Goal: Use online tool/utility: Use online tool/utility

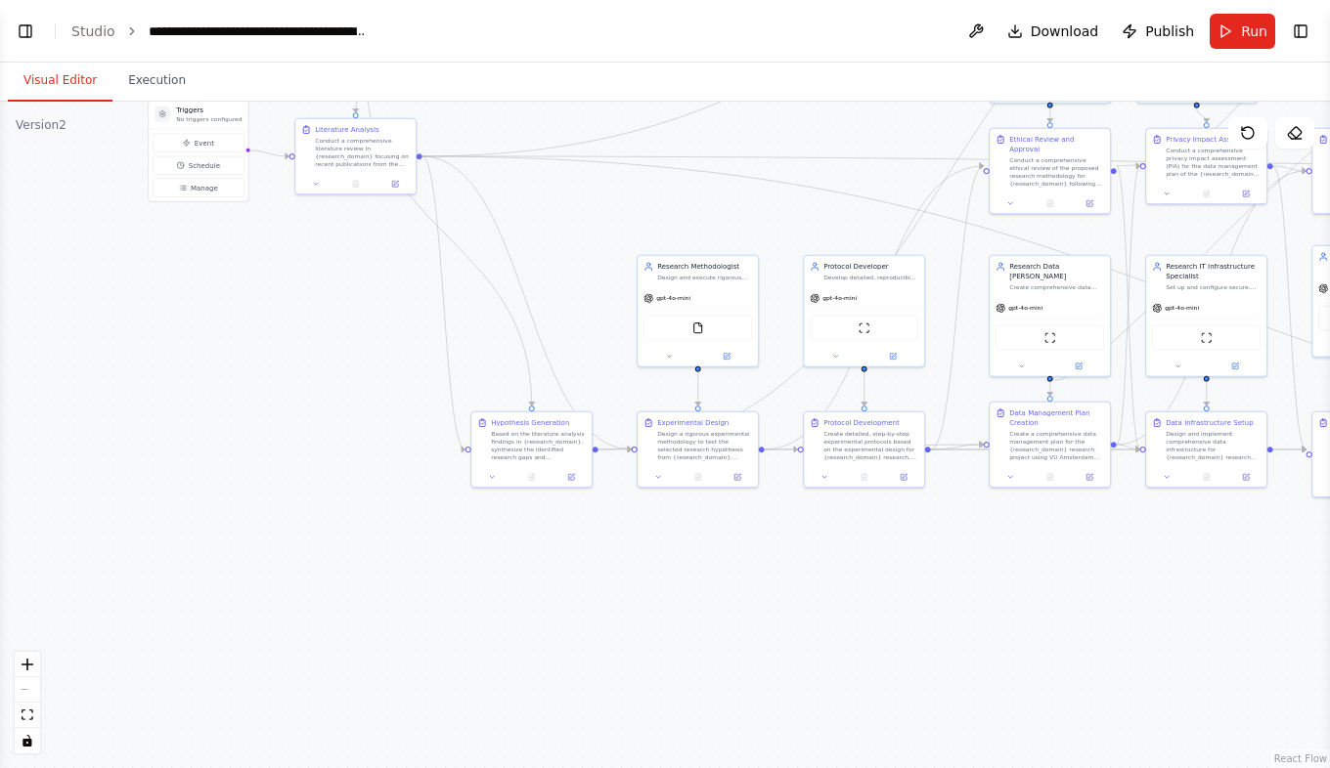
drag, startPoint x: 375, startPoint y: 478, endPoint x: 340, endPoint y: 393, distance: 92.0
click at [369, 414] on div ".deletable-edge-delete-btn { width: 20px; height: 20px; border: 0px solid #ffff…" at bounding box center [665, 435] width 1330 height 667
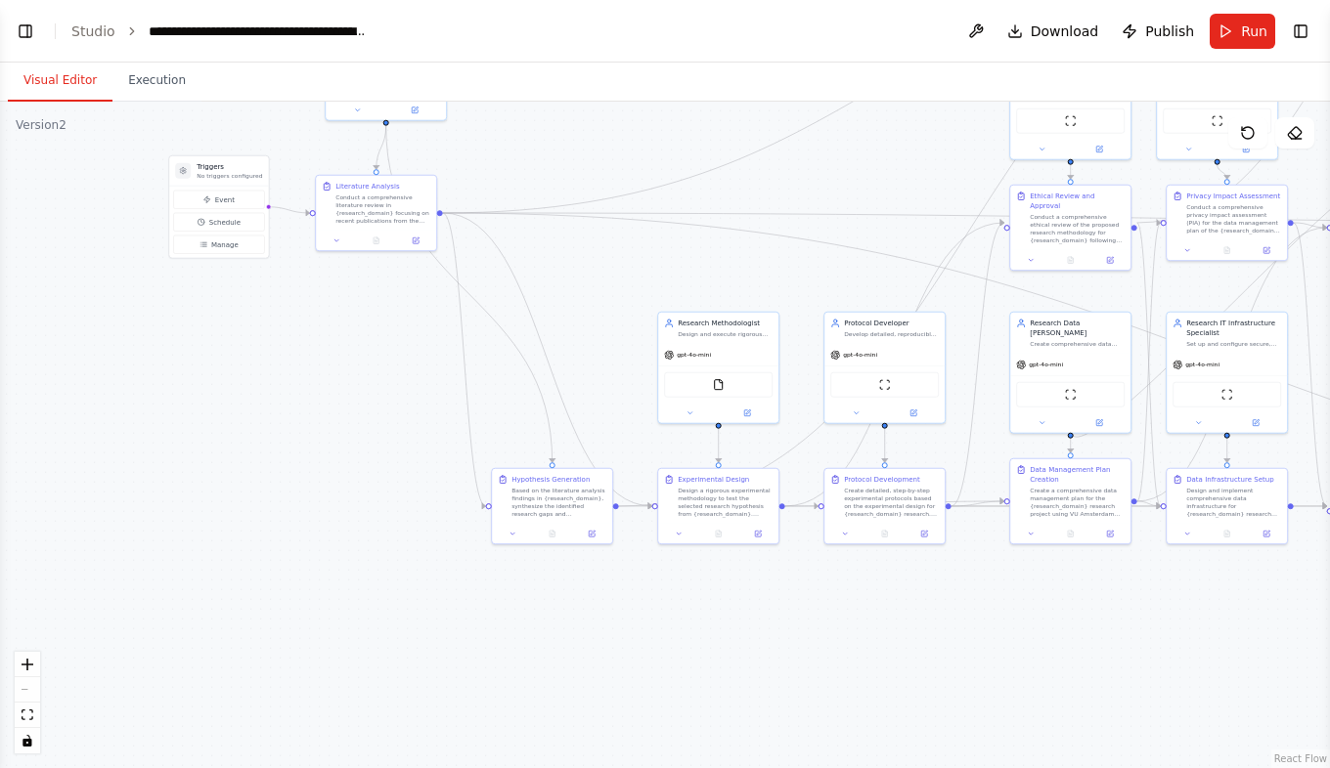
click at [24, 26] on button "Toggle Left Sidebar" at bounding box center [25, 31] width 27 height 27
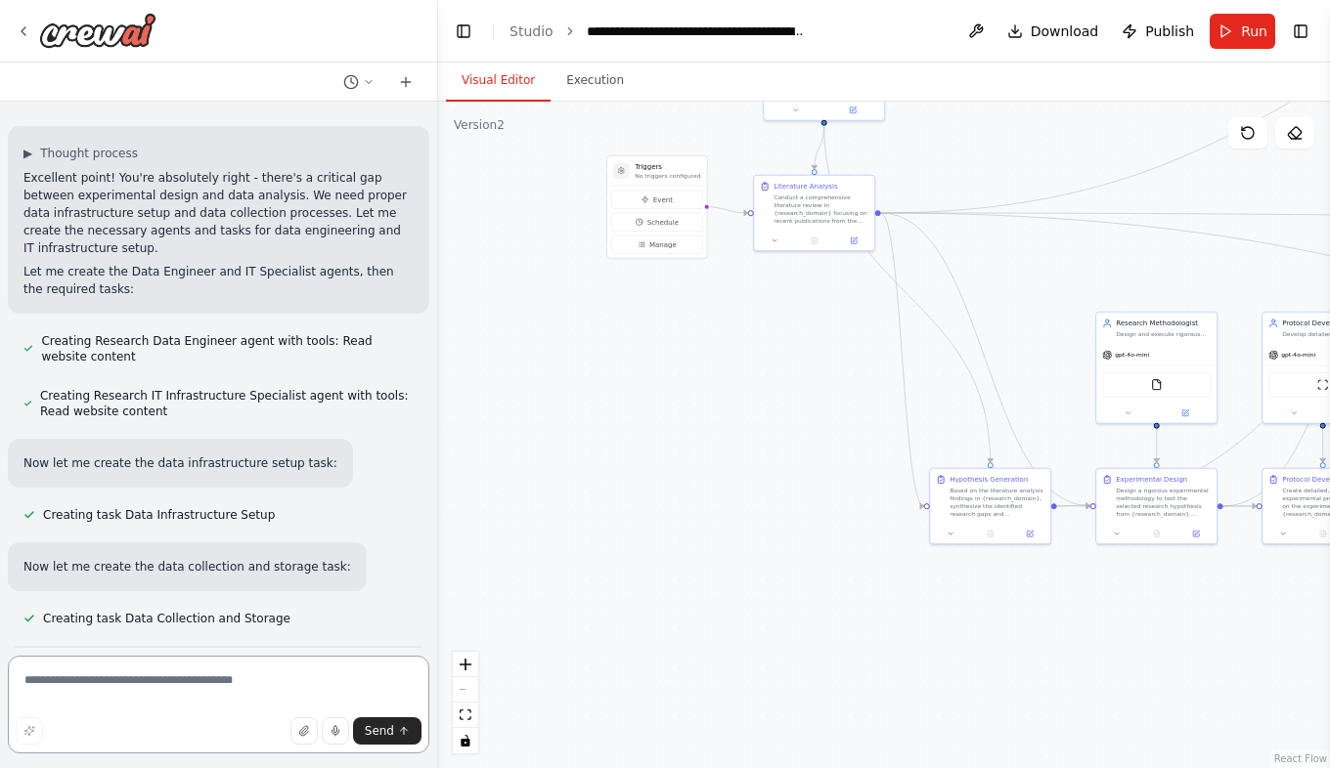
click at [182, 697] on textarea at bounding box center [218, 705] width 421 height 98
click at [1299, 30] on button "Toggle Right Sidebar" at bounding box center [1300, 31] width 27 height 27
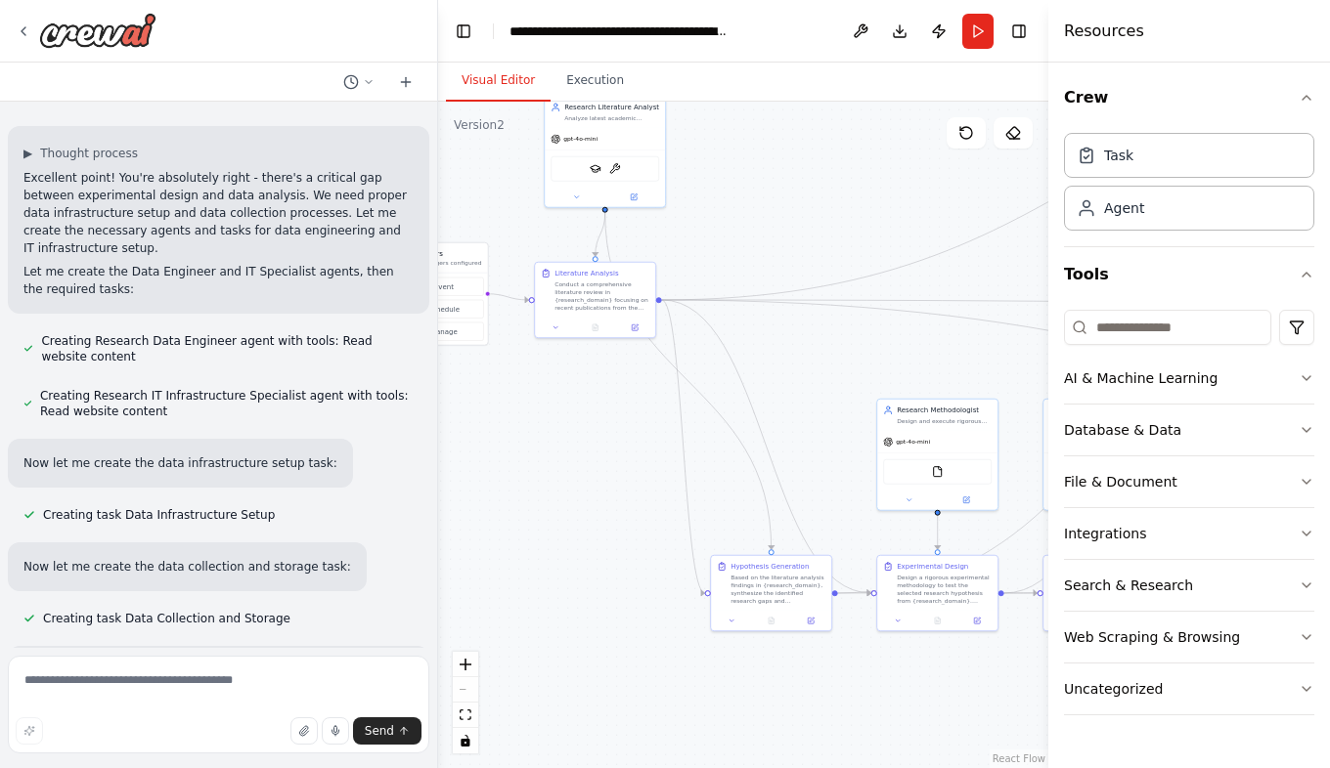
drag, startPoint x: 801, startPoint y: 479, endPoint x: 555, endPoint y: 569, distance: 261.3
click at [551, 586] on div ".deletable-edge-delete-btn { width: 20px; height: 20px; border: 0px solid #ffff…" at bounding box center [743, 435] width 610 height 667
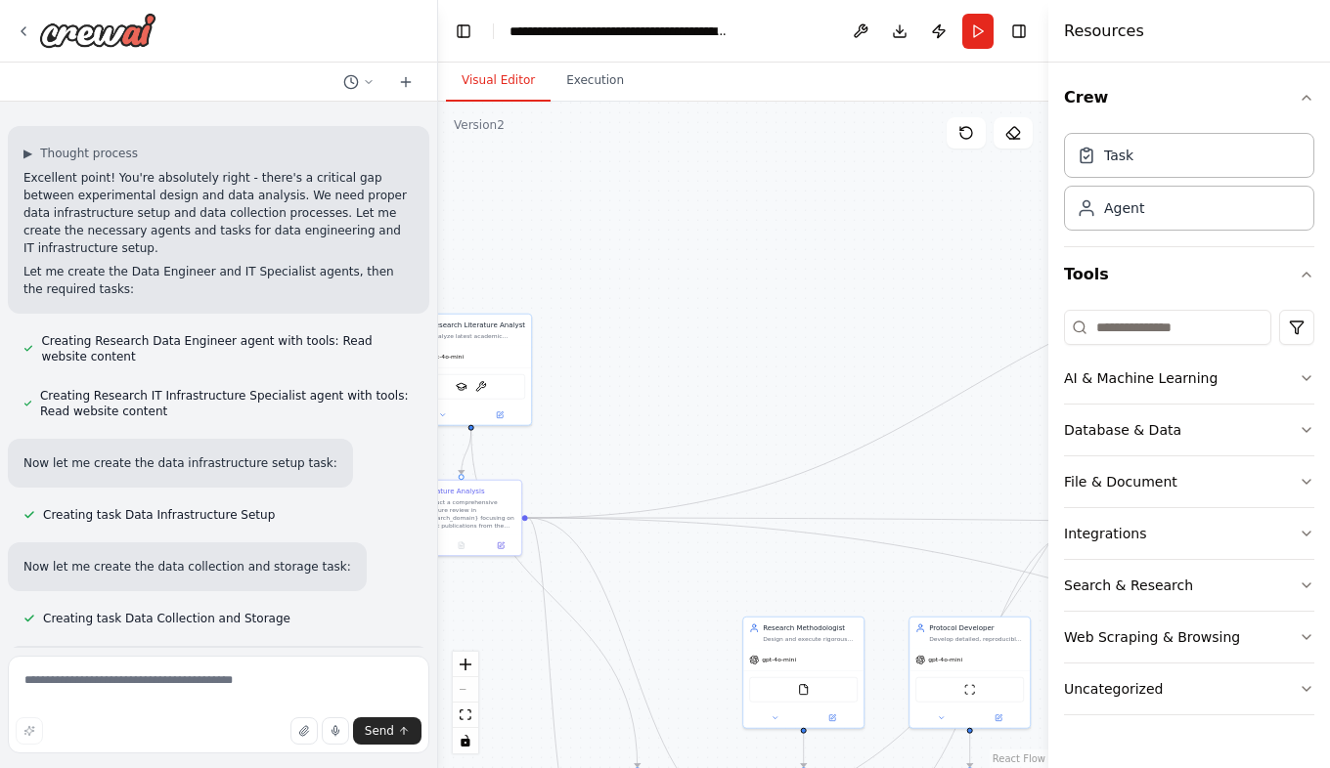
drag, startPoint x: 851, startPoint y: 231, endPoint x: 764, endPoint y: 379, distance: 172.7
click at [747, 397] on div ".deletable-edge-delete-btn { width: 20px; height: 20px; border: 0px solid #ffff…" at bounding box center [743, 435] width 610 height 667
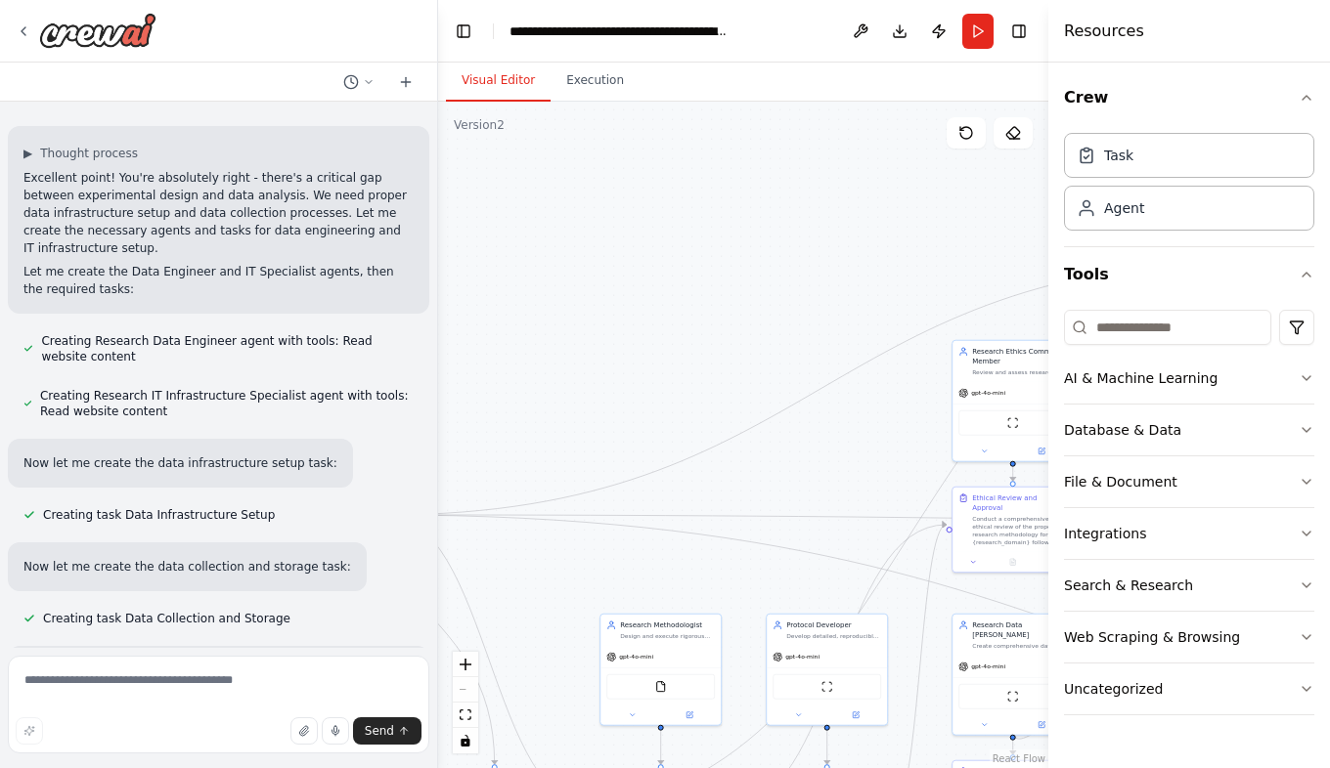
drag, startPoint x: 884, startPoint y: 333, endPoint x: 762, endPoint y: 341, distance: 122.5
click at [762, 341] on div ".deletable-edge-delete-btn { width: 20px; height: 20px; border: 0px solid #ffff…" at bounding box center [743, 435] width 610 height 667
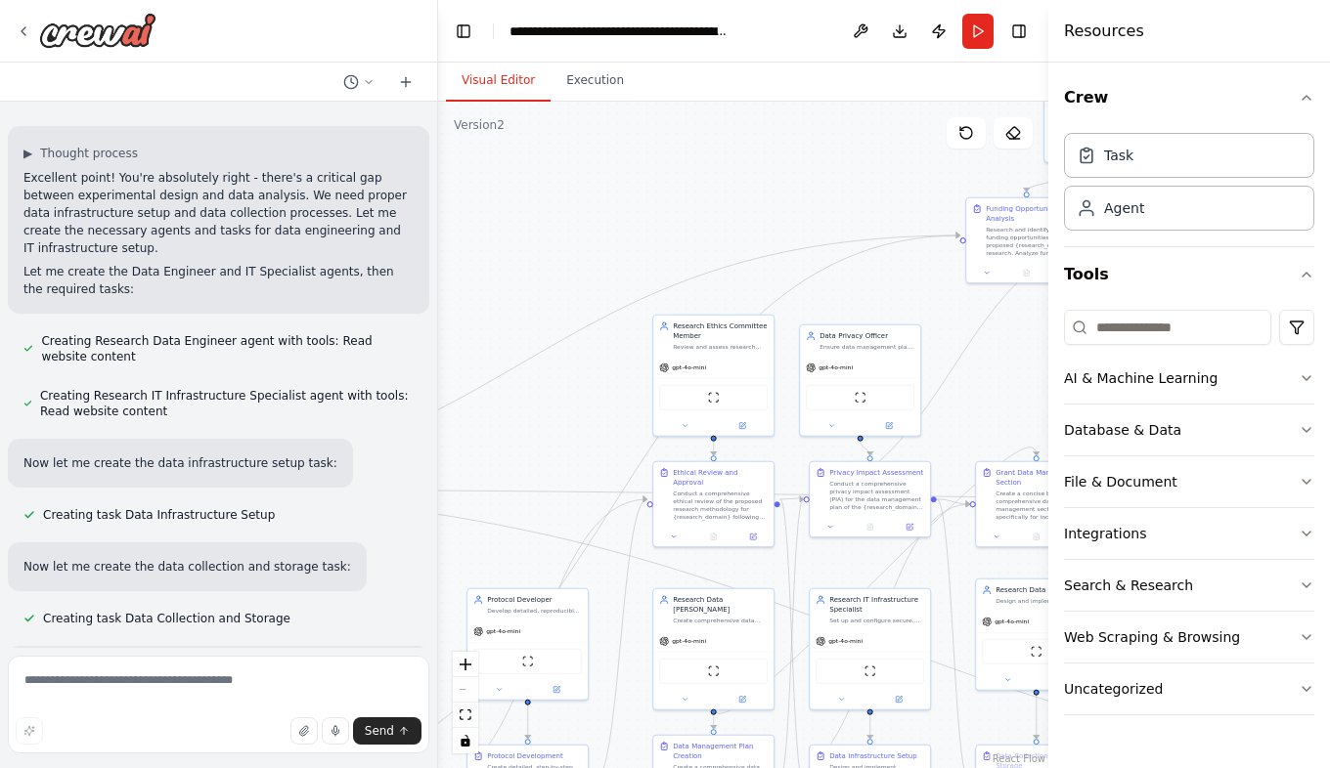
drag, startPoint x: 846, startPoint y: 299, endPoint x: 521, endPoint y: 272, distance: 325.7
click at [500, 265] on div ".deletable-edge-delete-btn { width: 20px; height: 20px; border: 0px solid #ffff…" at bounding box center [743, 435] width 610 height 667
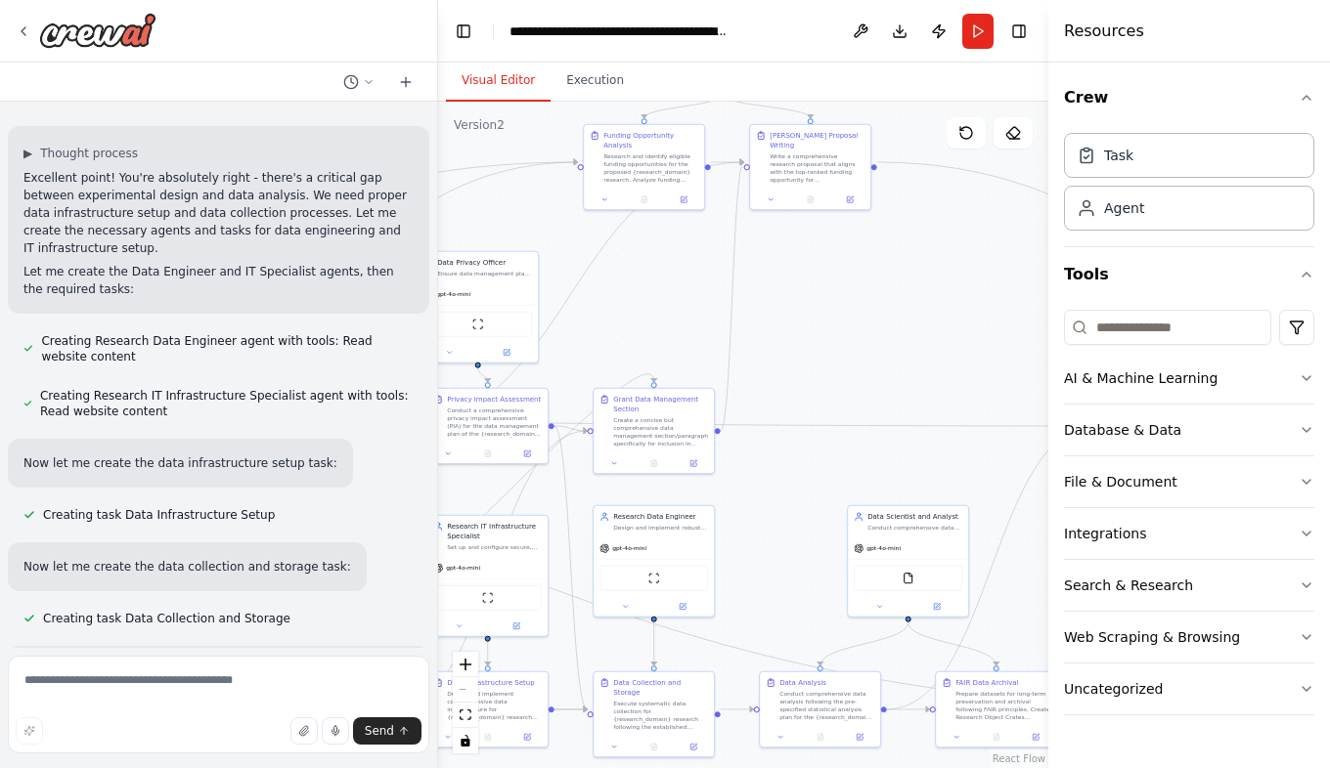
drag, startPoint x: 1009, startPoint y: 361, endPoint x: 668, endPoint y: 274, distance: 352.1
click at [668, 277] on div ".deletable-edge-delete-btn { width: 20px; height: 20px; border: 0px solid #ffff…" at bounding box center [743, 435] width 610 height 667
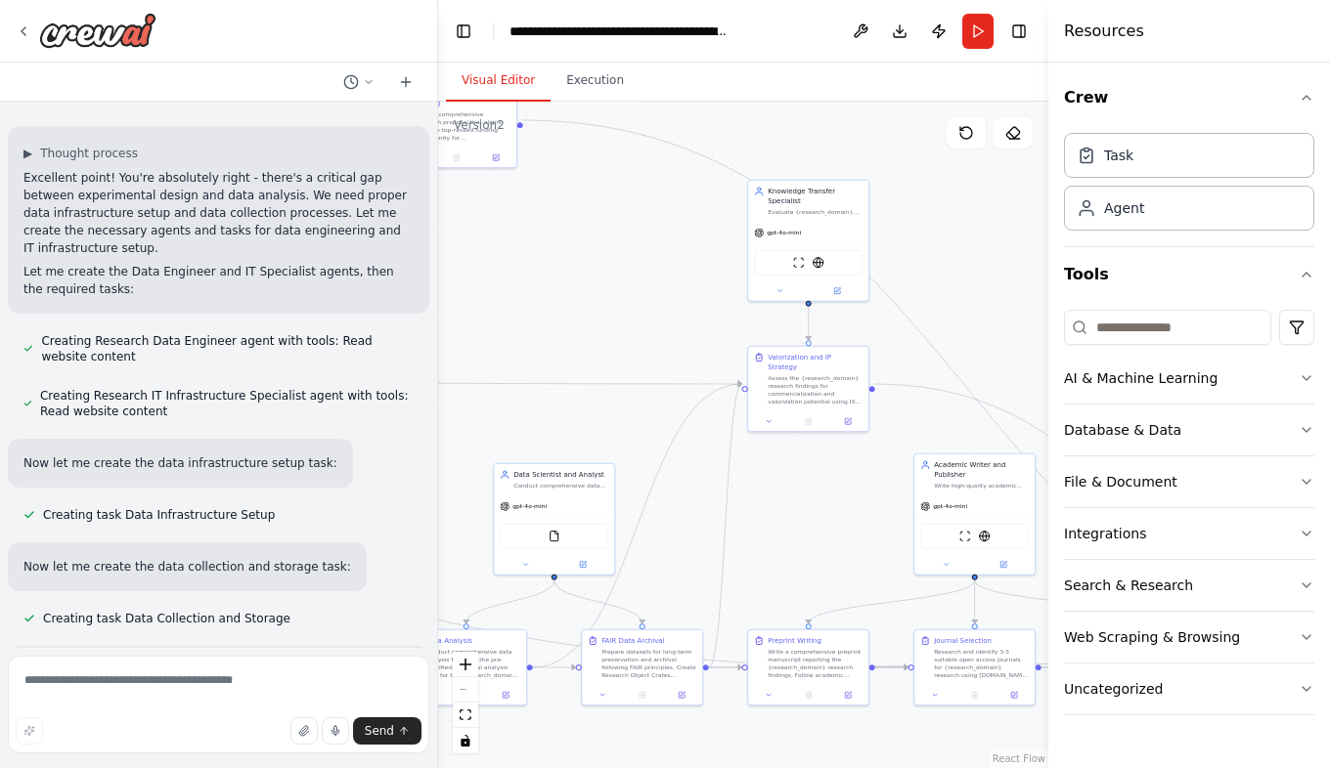
drag, startPoint x: 922, startPoint y: 292, endPoint x: 580, endPoint y: 264, distance: 343.3
click at [577, 265] on div ".deletable-edge-delete-btn { width: 20px; height: 20px; border: 0px solid #ffff…" at bounding box center [743, 435] width 610 height 667
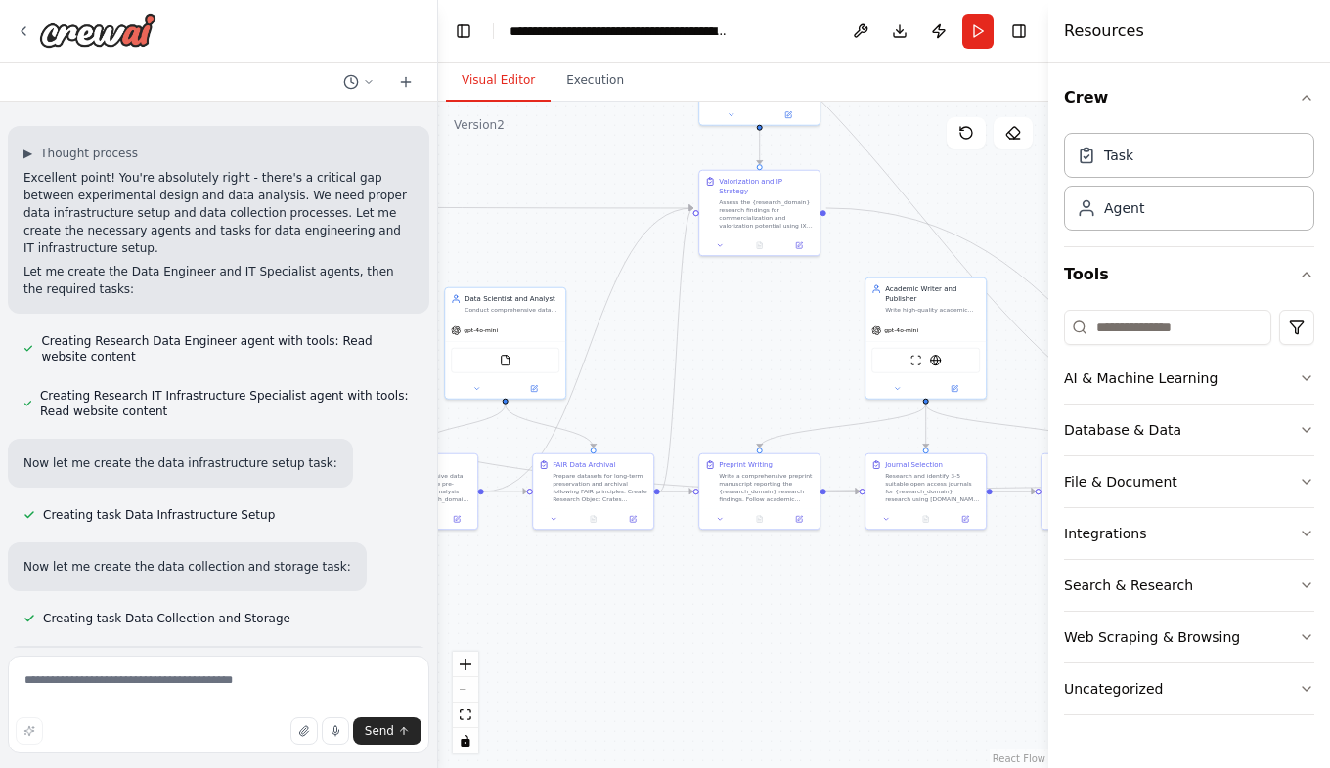
drag, startPoint x: 827, startPoint y: 491, endPoint x: 783, endPoint y: 310, distance: 186.1
click at [783, 310] on div ".deletable-edge-delete-btn { width: 20px; height: 20px; border: 0px solid #ffff…" at bounding box center [743, 435] width 610 height 667
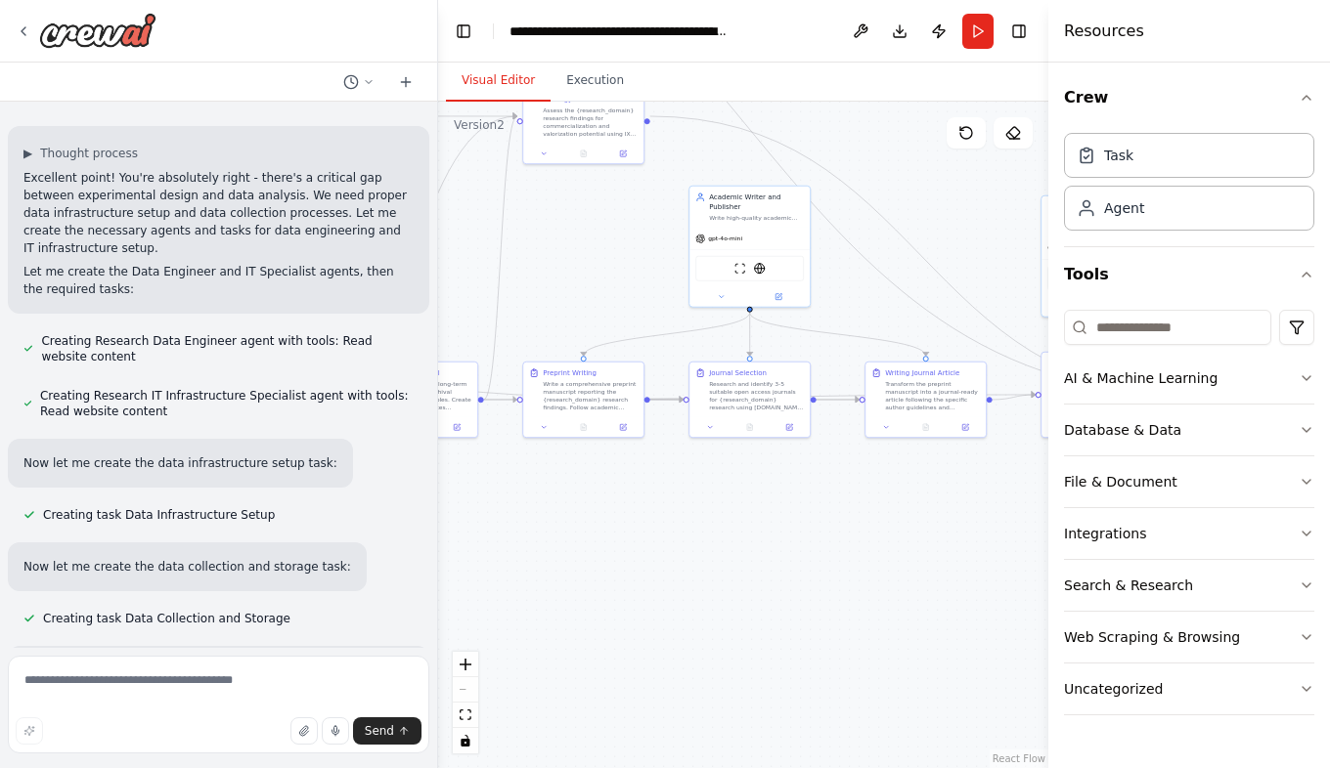
drag, startPoint x: 779, startPoint y: 577, endPoint x: 590, endPoint y: 491, distance: 207.4
click at [592, 491] on div ".deletable-edge-delete-btn { width: 20px; height: 20px; border: 0px solid #ffff…" at bounding box center [743, 435] width 610 height 667
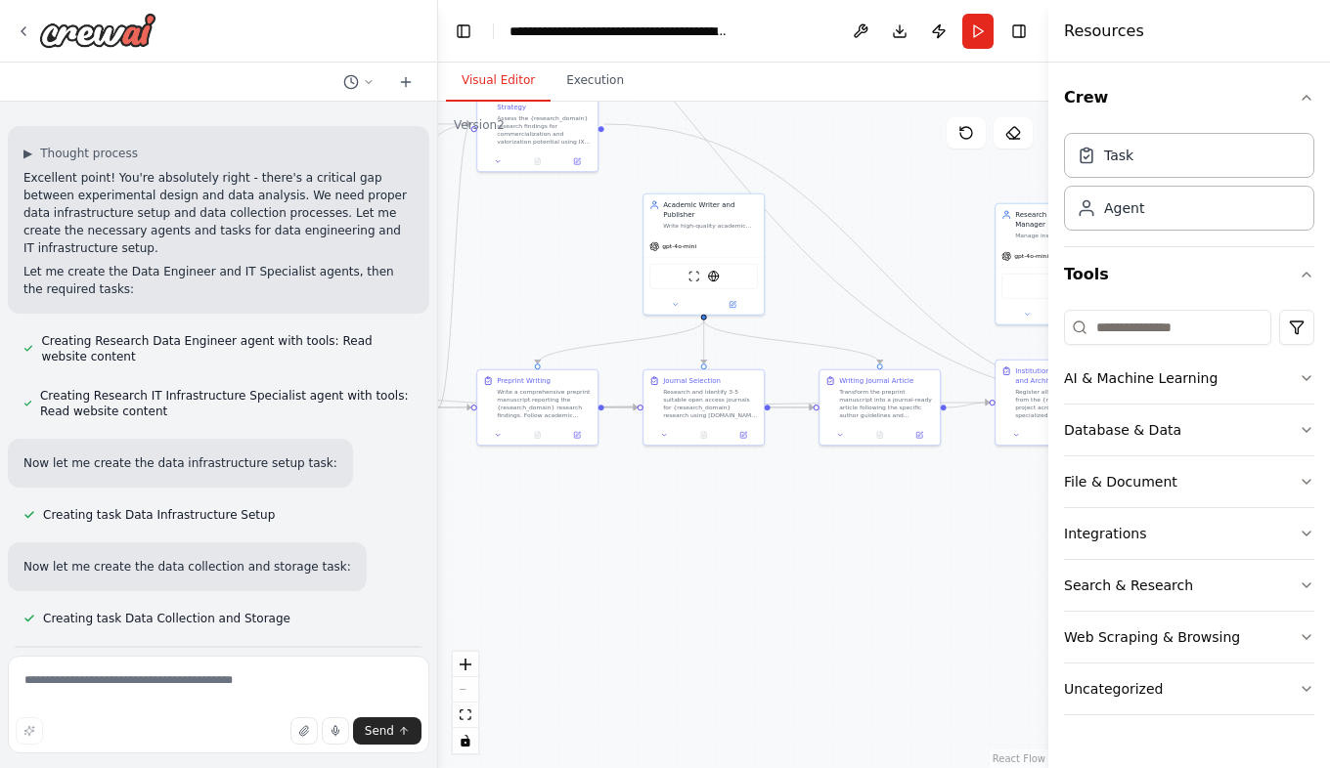
drag, startPoint x: 858, startPoint y: 480, endPoint x: 803, endPoint y: 496, distance: 57.9
click at [803, 501] on div ".deletable-edge-delete-btn { width: 20px; height: 20px; border: 0px solid #ffff…" at bounding box center [743, 435] width 610 height 667
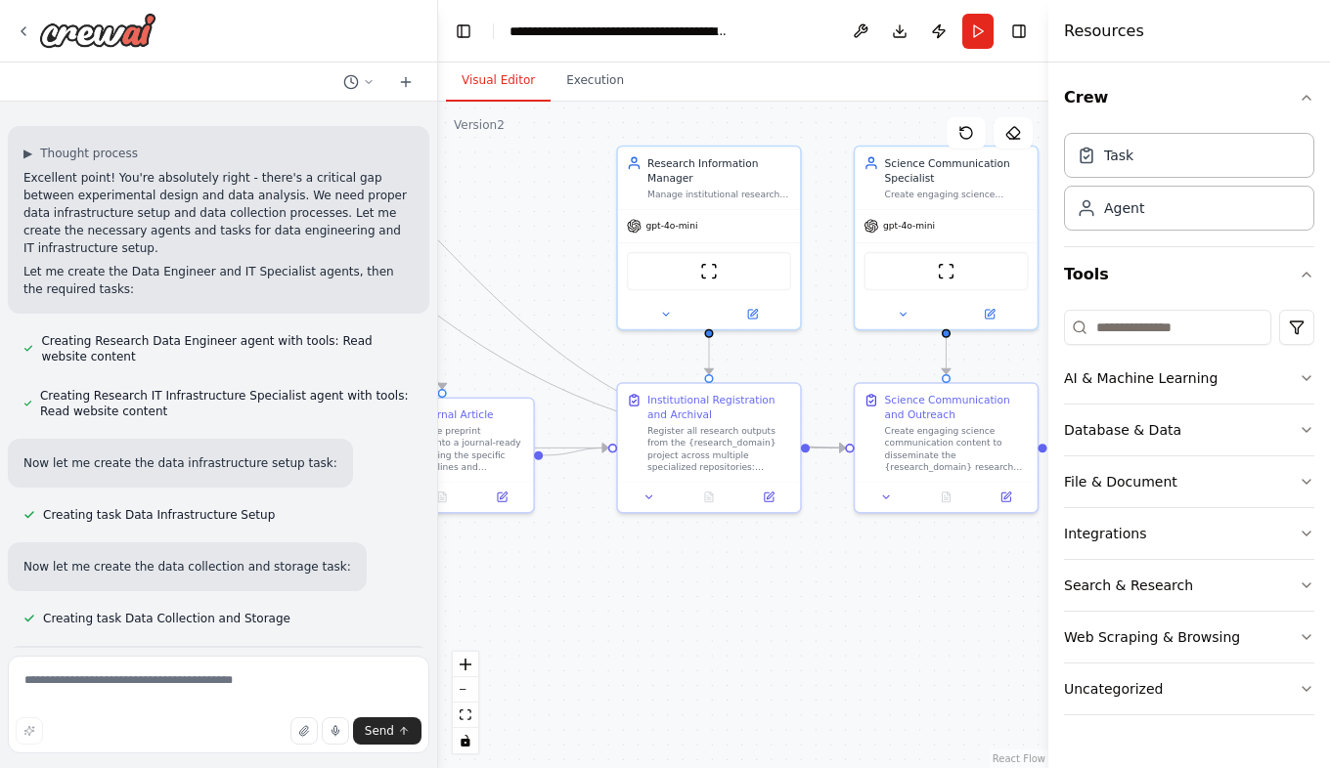
drag, startPoint x: 926, startPoint y: 530, endPoint x: 596, endPoint y: 503, distance: 330.5
click at [501, 562] on div ".deletable-edge-delete-btn { width: 20px; height: 20px; border: 0px solid #ffff…" at bounding box center [743, 435] width 610 height 667
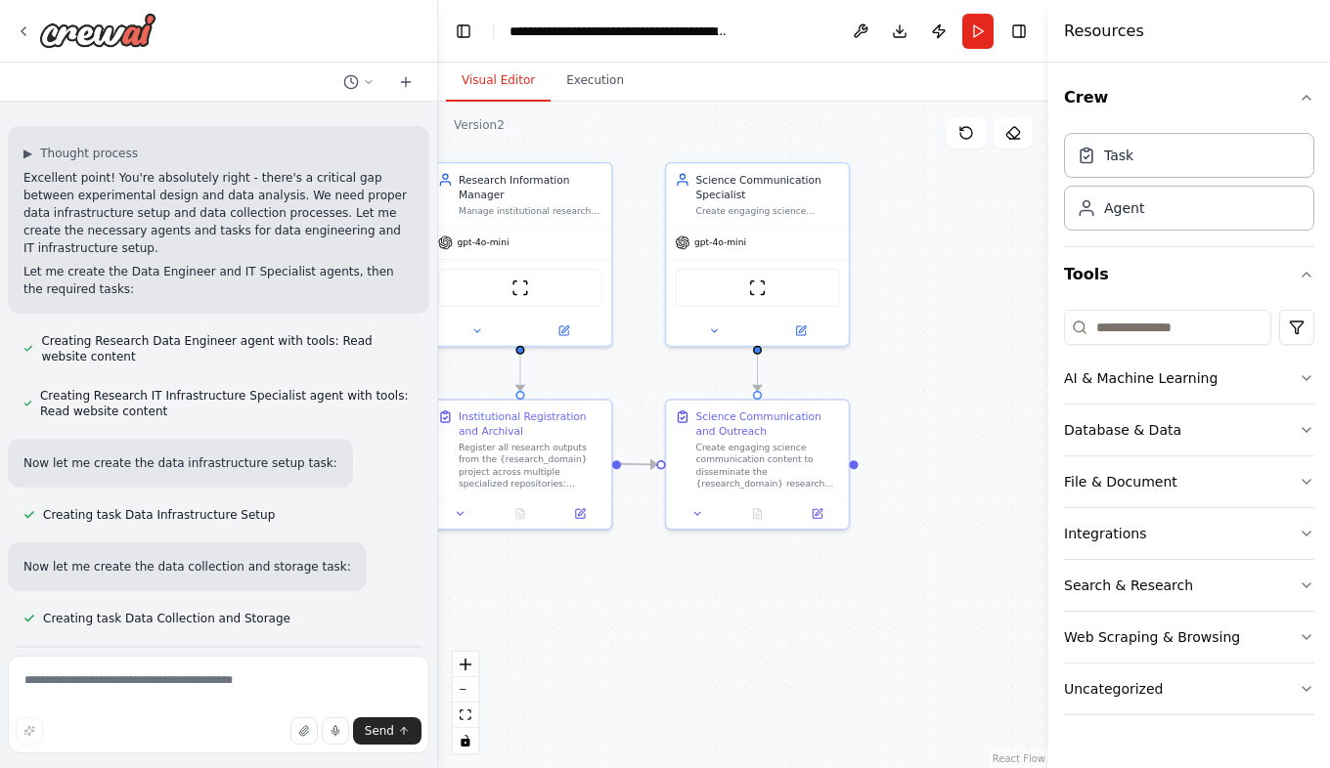
drag, startPoint x: 861, startPoint y: 372, endPoint x: 676, endPoint y: 393, distance: 186.9
click at [676, 393] on div ".deletable-edge-delete-btn { width: 20px; height: 20px; border: 0px solid #ffff…" at bounding box center [743, 435] width 610 height 667
drag, startPoint x: 602, startPoint y: 593, endPoint x: 934, endPoint y: 606, distance: 331.7
click at [936, 607] on div ".deletable-edge-delete-btn { width: 20px; height: 20px; border: 0px solid #ffff…" at bounding box center [743, 435] width 610 height 667
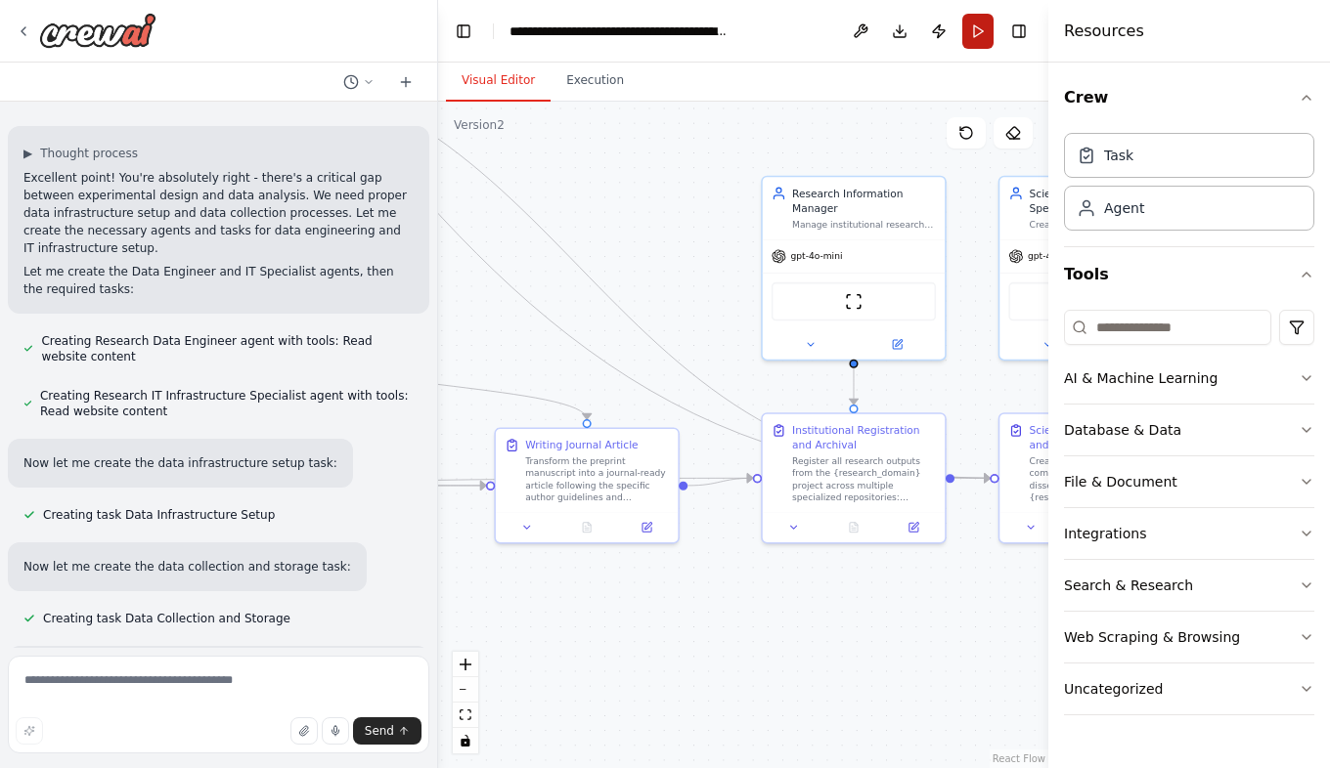
click at [974, 30] on button "Run" at bounding box center [977, 31] width 31 height 35
drag, startPoint x: 534, startPoint y: 229, endPoint x: 1068, endPoint y: 263, distance: 534.9
click at [1068, 263] on div "I want a virtual academic researh team that defines an hypothesis or research q…" at bounding box center [665, 384] width 1330 height 768
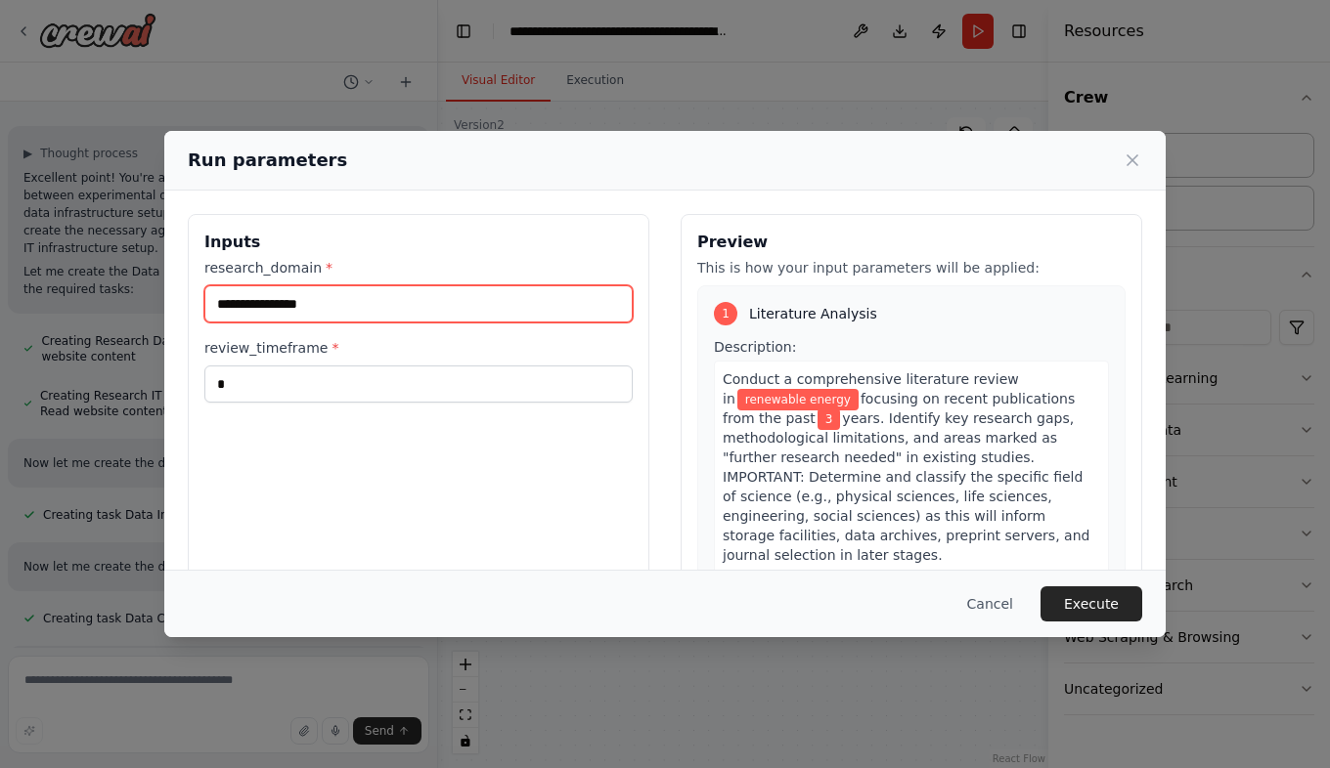
click at [289, 298] on input "**********" at bounding box center [418, 303] width 428 height 37
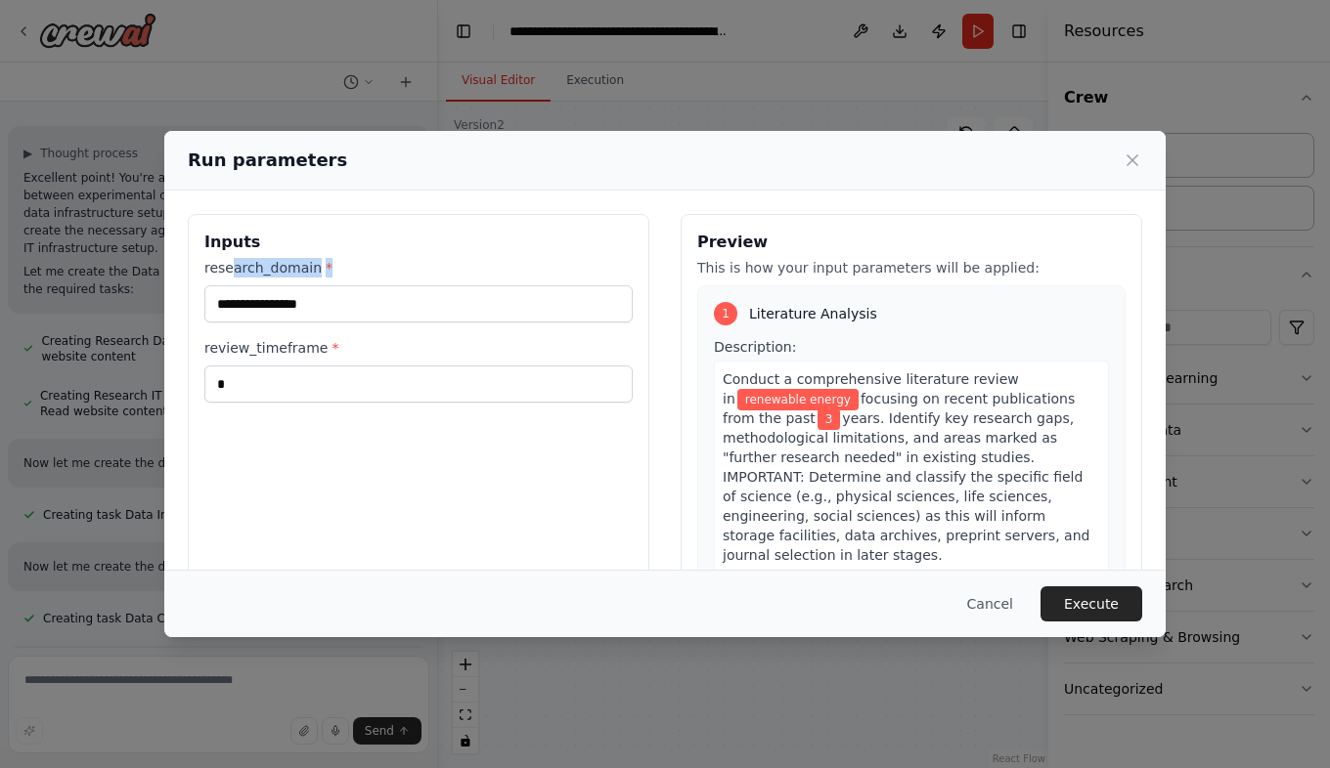
drag, startPoint x: 227, startPoint y: 267, endPoint x: 465, endPoint y: 278, distance: 238.8
click at [465, 278] on div "**********" at bounding box center [418, 290] width 428 height 65
drag, startPoint x: 465, startPoint y: 278, endPoint x: 303, endPoint y: 360, distance: 181.9
click at [303, 360] on div "review_timeframe * *" at bounding box center [418, 370] width 428 height 65
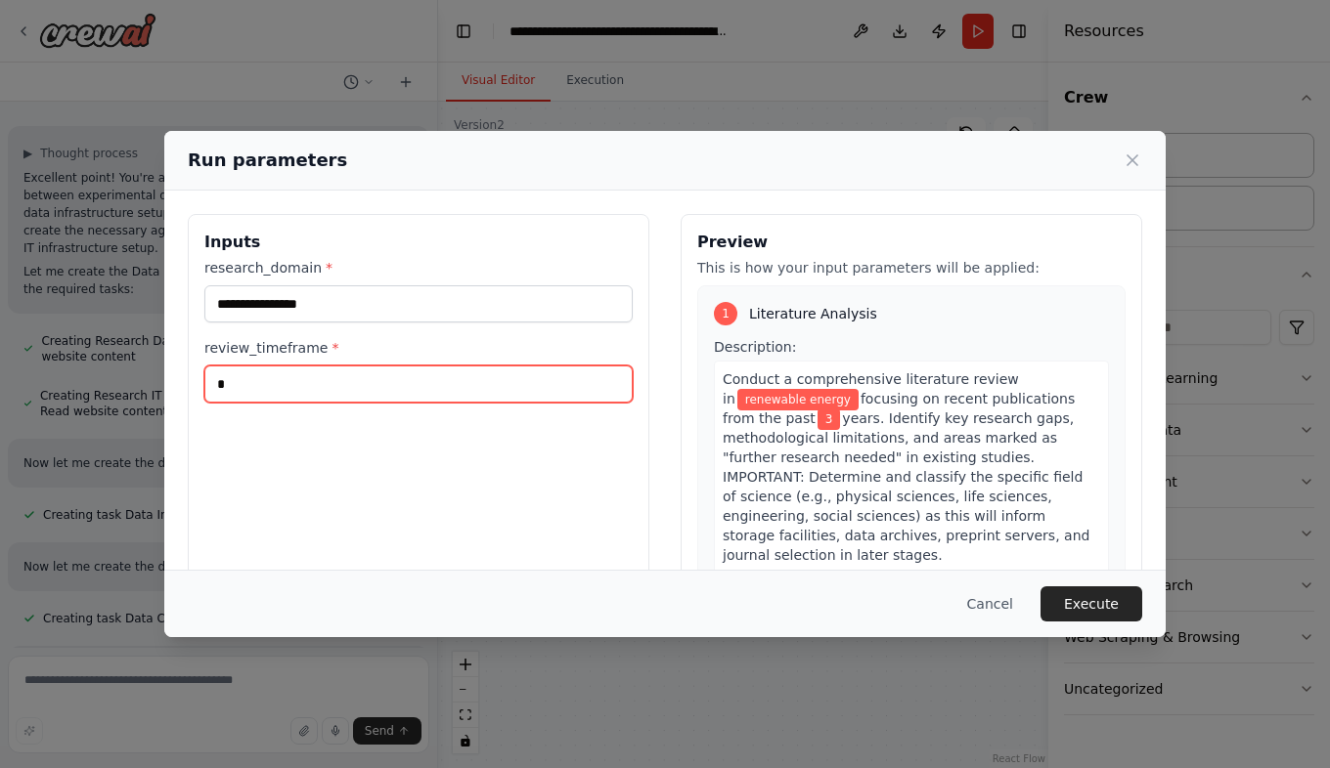
click at [260, 389] on input "*" at bounding box center [418, 384] width 428 height 37
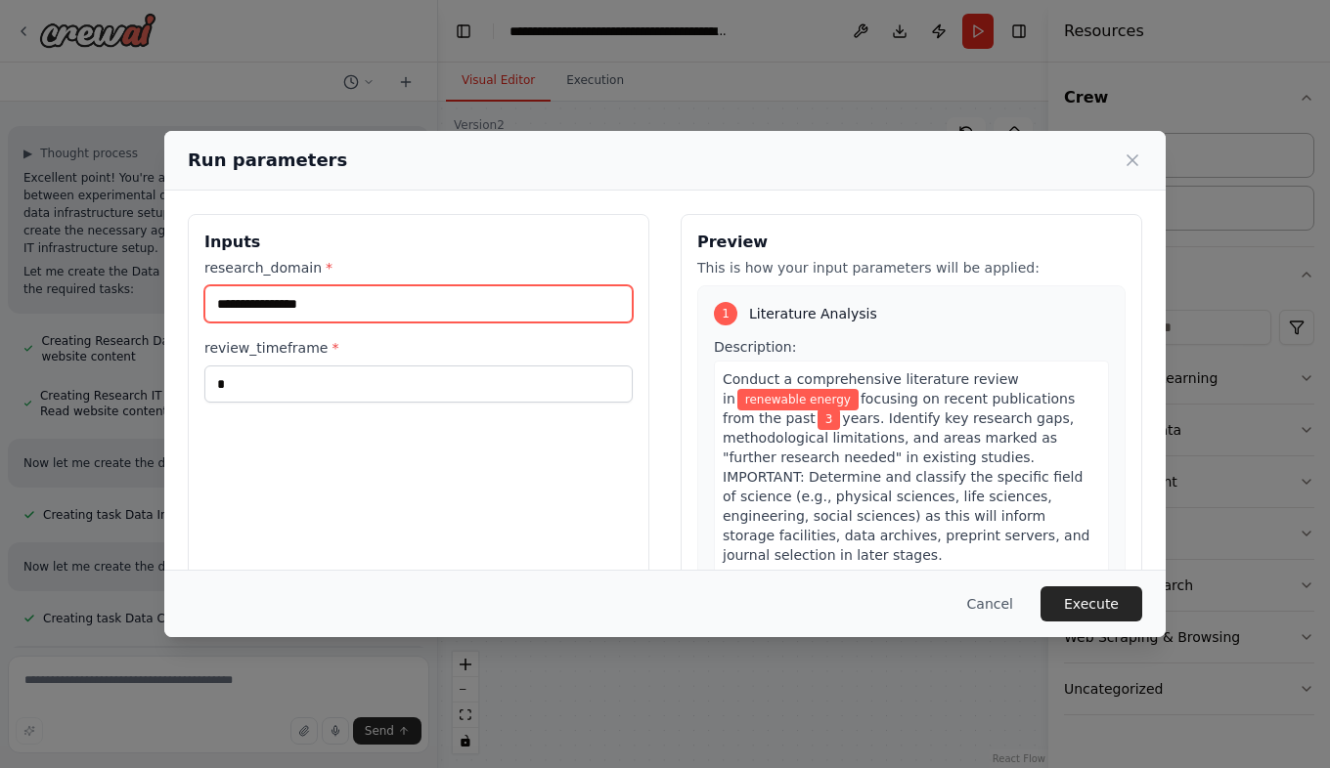
click at [358, 293] on input "**********" at bounding box center [418, 303] width 428 height 37
drag, startPoint x: 335, startPoint y: 302, endPoint x: 157, endPoint y: 280, distance: 179.3
click at [163, 283] on div "**********" at bounding box center [665, 384] width 1330 height 768
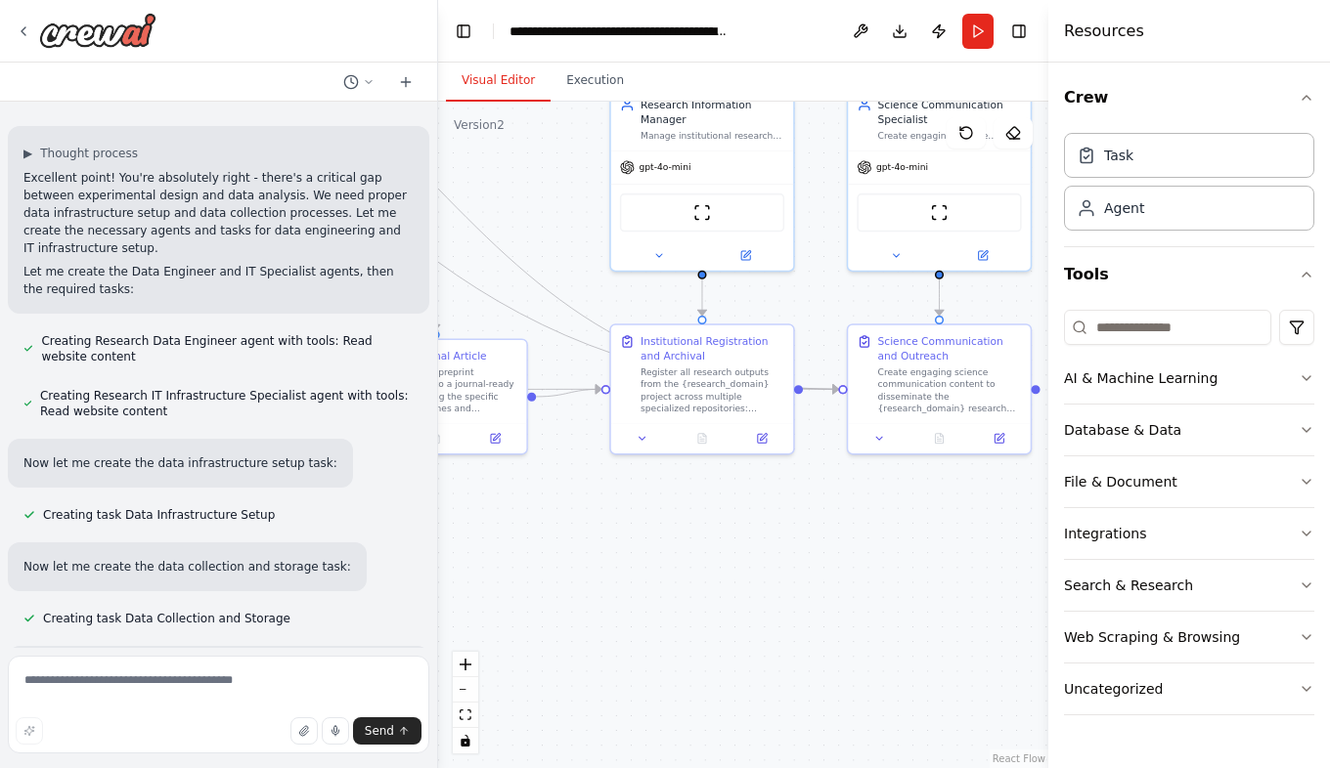
drag, startPoint x: 714, startPoint y: 274, endPoint x: 458, endPoint y: 184, distance: 270.5
click at [464, 185] on div ".deletable-edge-delete-btn { width: 20px; height: 20px; border: 0px solid #ffff…" at bounding box center [743, 435] width 610 height 667
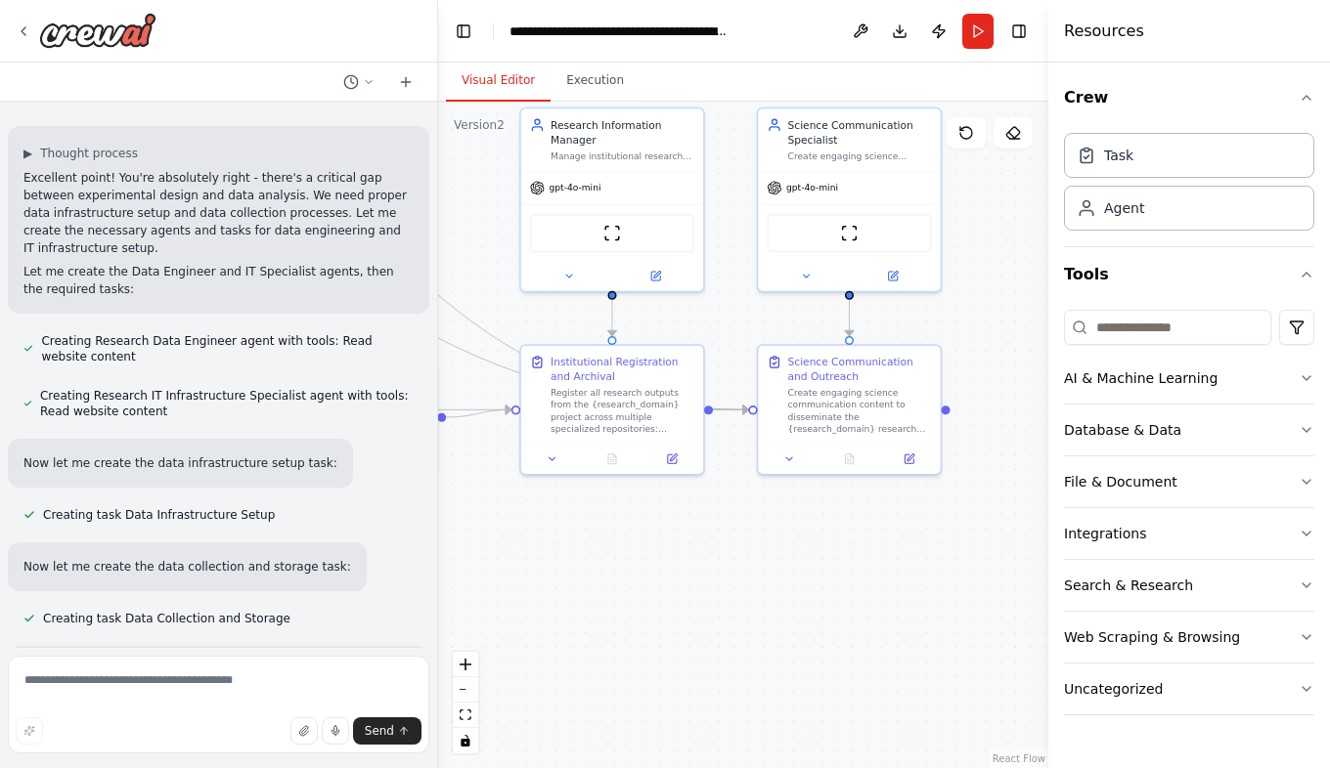
drag, startPoint x: 765, startPoint y: 530, endPoint x: 733, endPoint y: 547, distance: 36.7
click at [782, 548] on div ".deletable-edge-delete-btn { width: 20px; height: 20px; border: 0px solid #ffff…" at bounding box center [743, 435] width 610 height 667
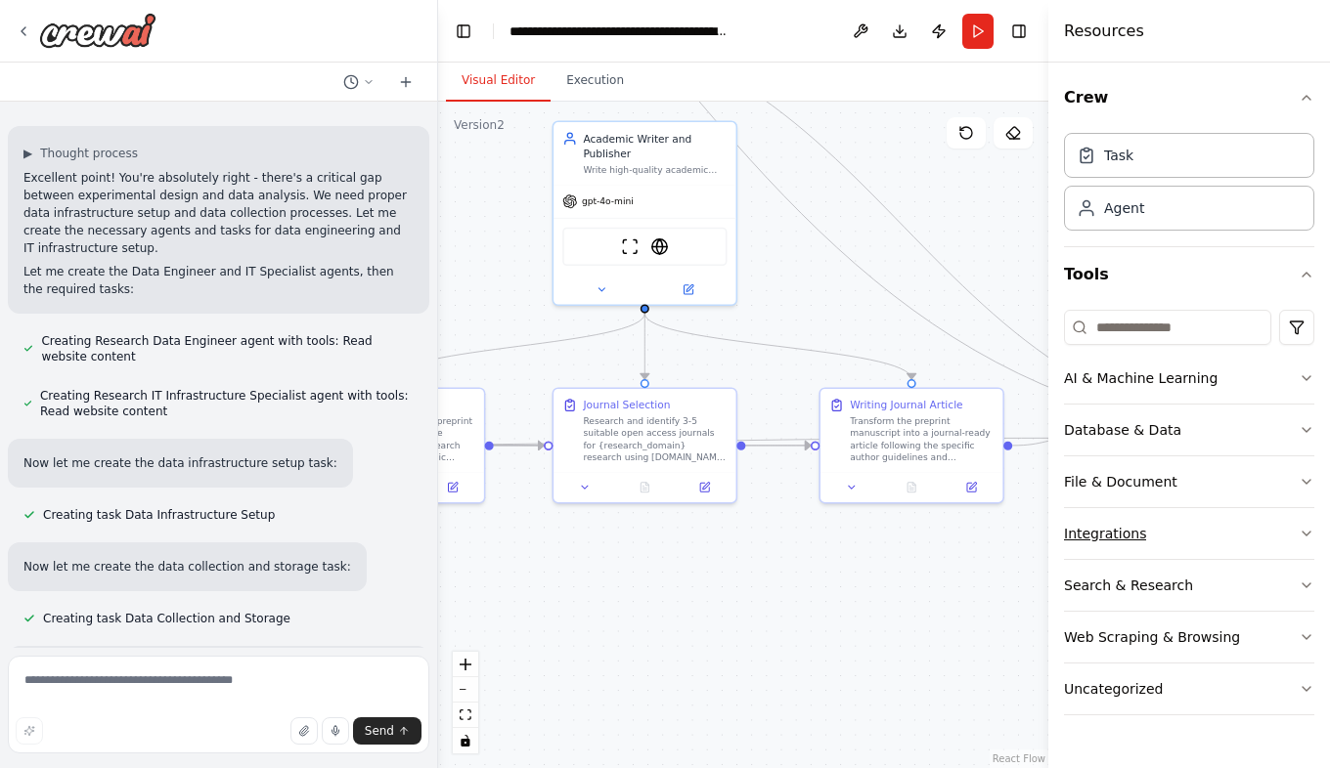
drag, startPoint x: 494, startPoint y: 520, endPoint x: 1158, endPoint y: 546, distance: 665.3
click at [1158, 546] on div "I want a virtual academic researh team that defines an hypothesis or research q…" at bounding box center [665, 384] width 1330 height 768
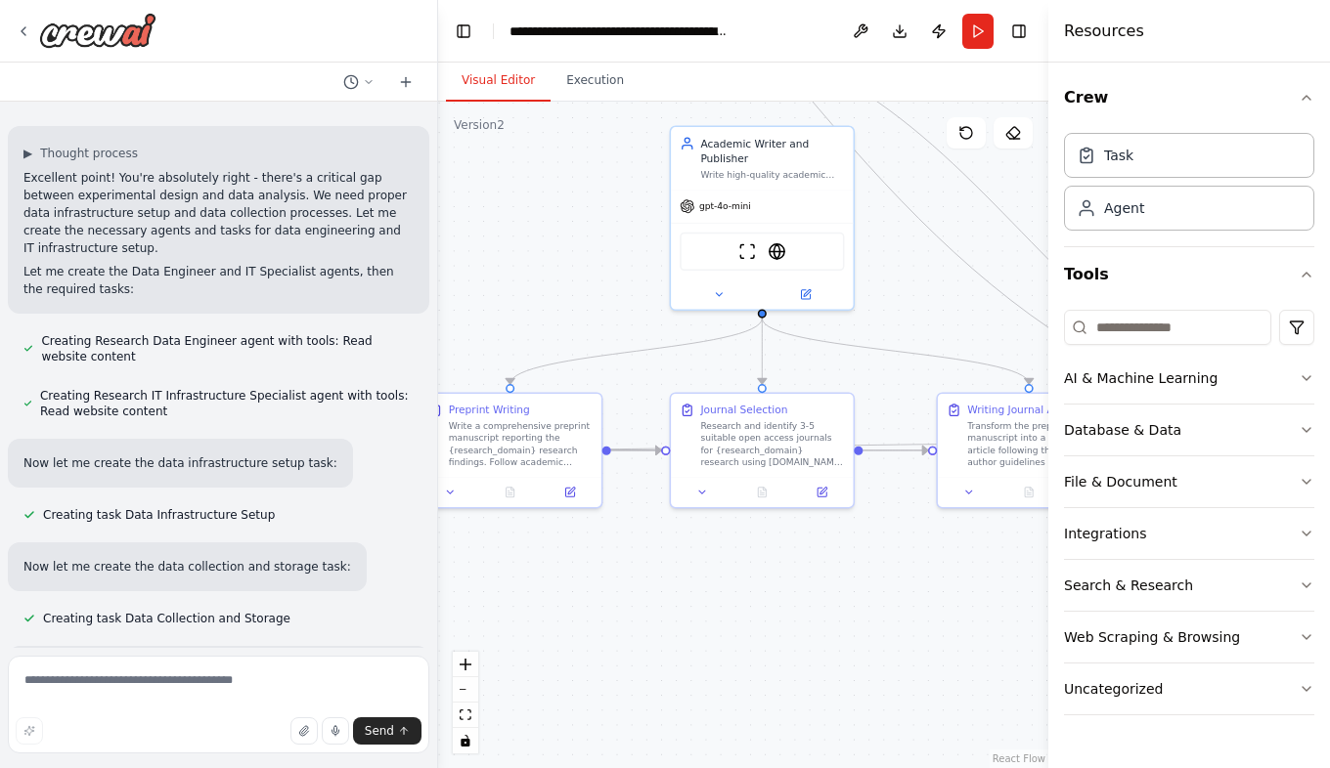
drag, startPoint x: 697, startPoint y: 551, endPoint x: 945, endPoint y: 548, distance: 248.3
click at [945, 548] on div ".deletable-edge-delete-btn { width: 20px; height: 20px; border: 0px solid #ffff…" at bounding box center [743, 435] width 610 height 667
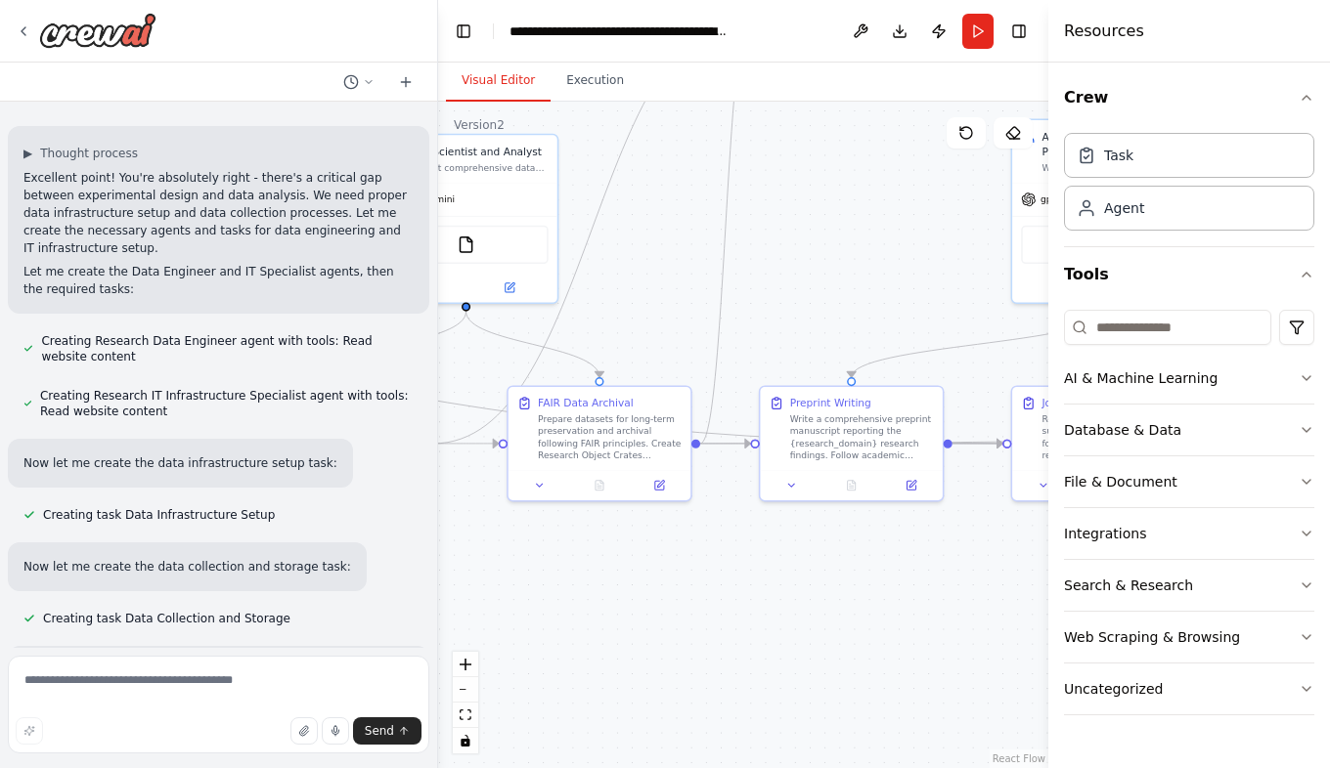
drag, startPoint x: 715, startPoint y: 244, endPoint x: 930, endPoint y: 228, distance: 215.7
click at [932, 227] on div ".deletable-edge-delete-btn { width: 20px; height: 20px; border: 0px solid #ffff…" at bounding box center [743, 435] width 610 height 667
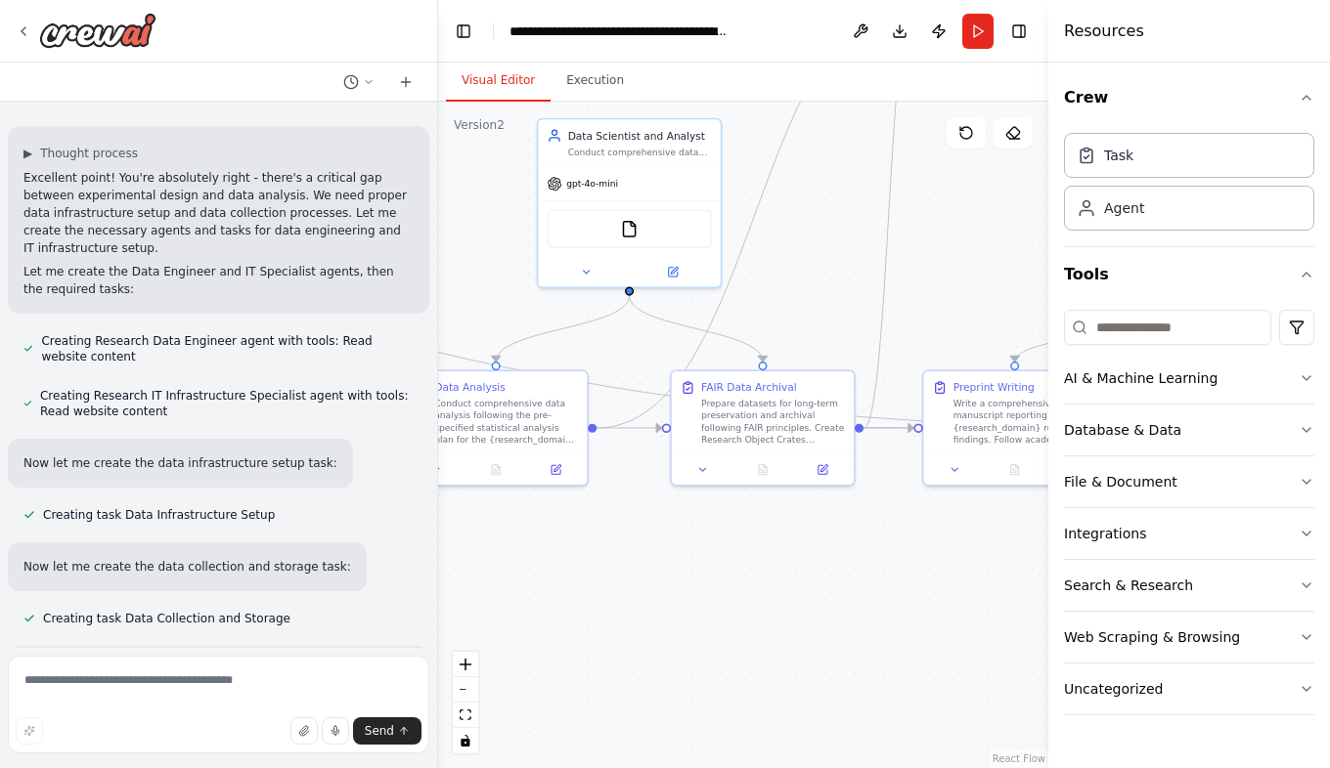
drag, startPoint x: 778, startPoint y: 273, endPoint x: 877, endPoint y: 288, distance: 100.0
click at [881, 288] on div ".deletable-edge-delete-btn { width: 20px; height: 20px; border: 0px solid #ffff…" at bounding box center [743, 435] width 610 height 667
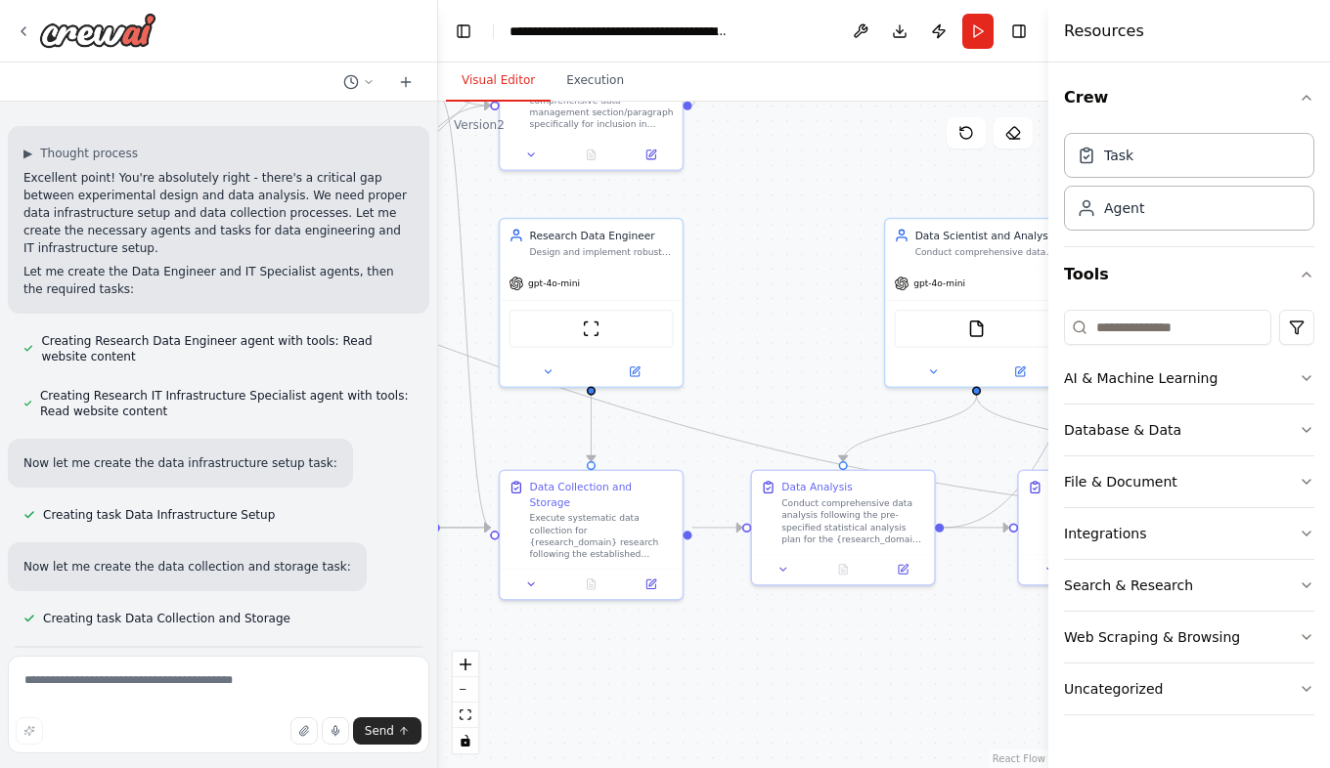
drag, startPoint x: 549, startPoint y: 266, endPoint x: 830, endPoint y: 350, distance: 292.9
click at [830, 350] on div ".deletable-edge-delete-btn { width: 20px; height: 20px; border: 0px solid #ffff…" at bounding box center [743, 435] width 610 height 667
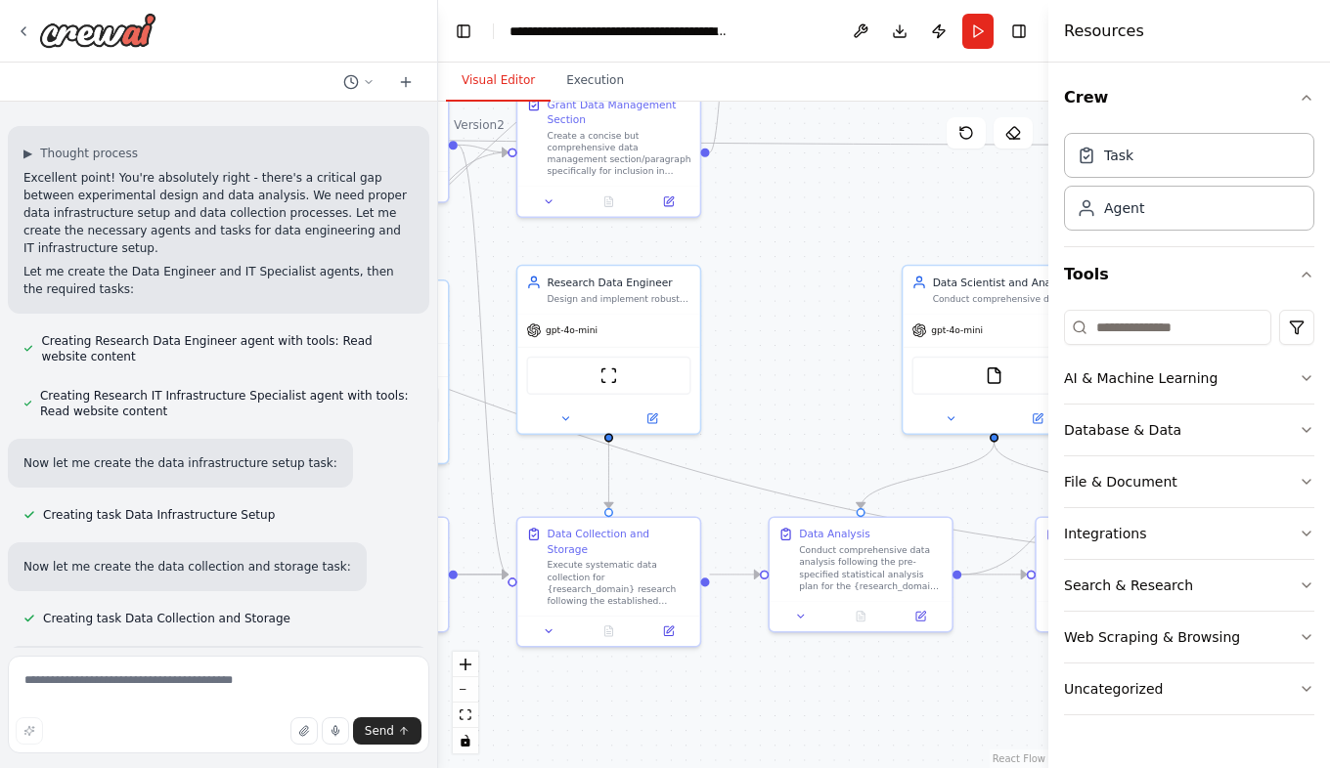
drag, startPoint x: 813, startPoint y: 345, endPoint x: 819, endPoint y: 356, distance: 12.2
click at [819, 356] on div ".deletable-edge-delete-btn { width: 20px; height: 20px; border: 0px solid #ffff…" at bounding box center [743, 435] width 610 height 667
